Goal: Task Accomplishment & Management: Manage account settings

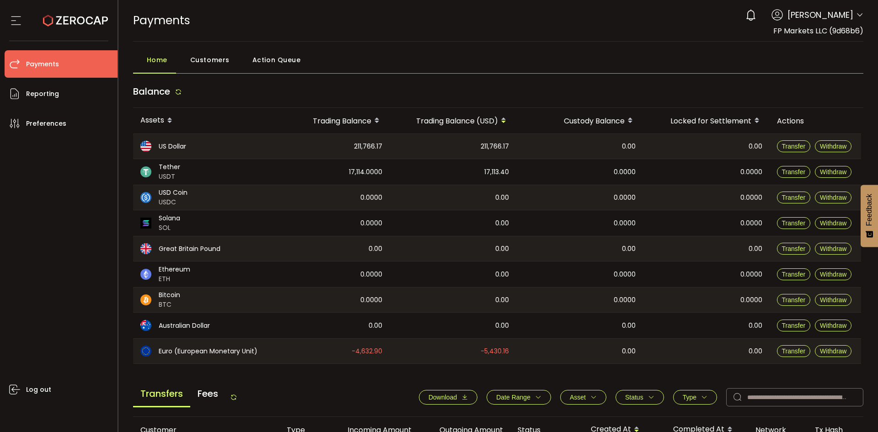
click at [267, 83] on div "Balance" at bounding box center [498, 94] width 730 height 28
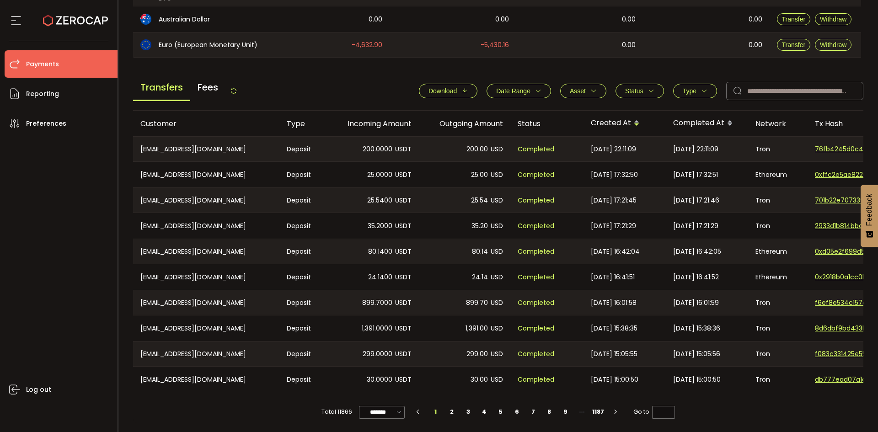
scroll to position [263, 0]
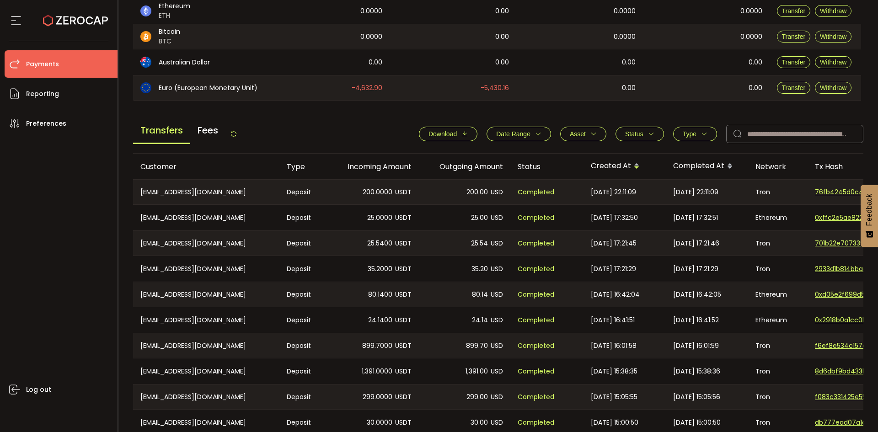
click at [453, 133] on span "Download" at bounding box center [442, 133] width 28 height 7
